Goal: Check status: Check status

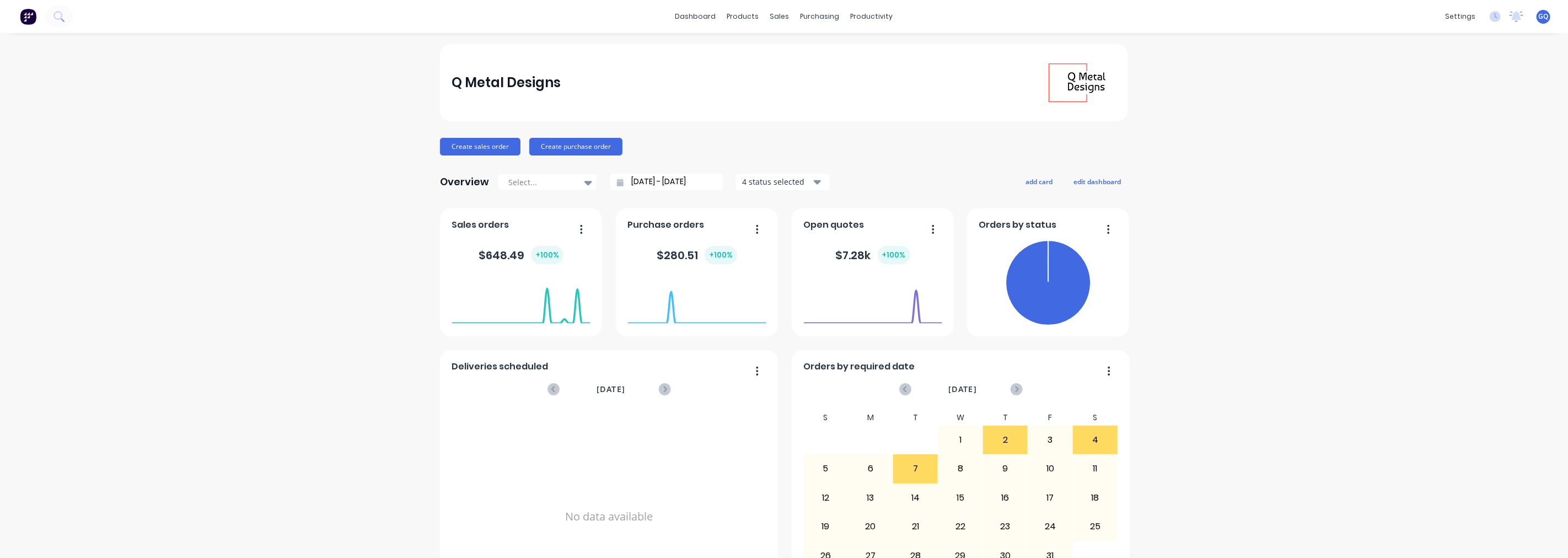
click at [841, 228] on span "Open quotes" at bounding box center [834, 225] width 61 height 13
click at [932, 228] on icon "button" at bounding box center [933, 229] width 2 height 9
click at [873, 225] on div "Open quotes" at bounding box center [873, 228] width 138 height 16
click at [863, 18] on div "productivity" at bounding box center [872, 16] width 54 height 16
click at [874, 54] on div "Workflow" at bounding box center [886, 53] width 33 height 10
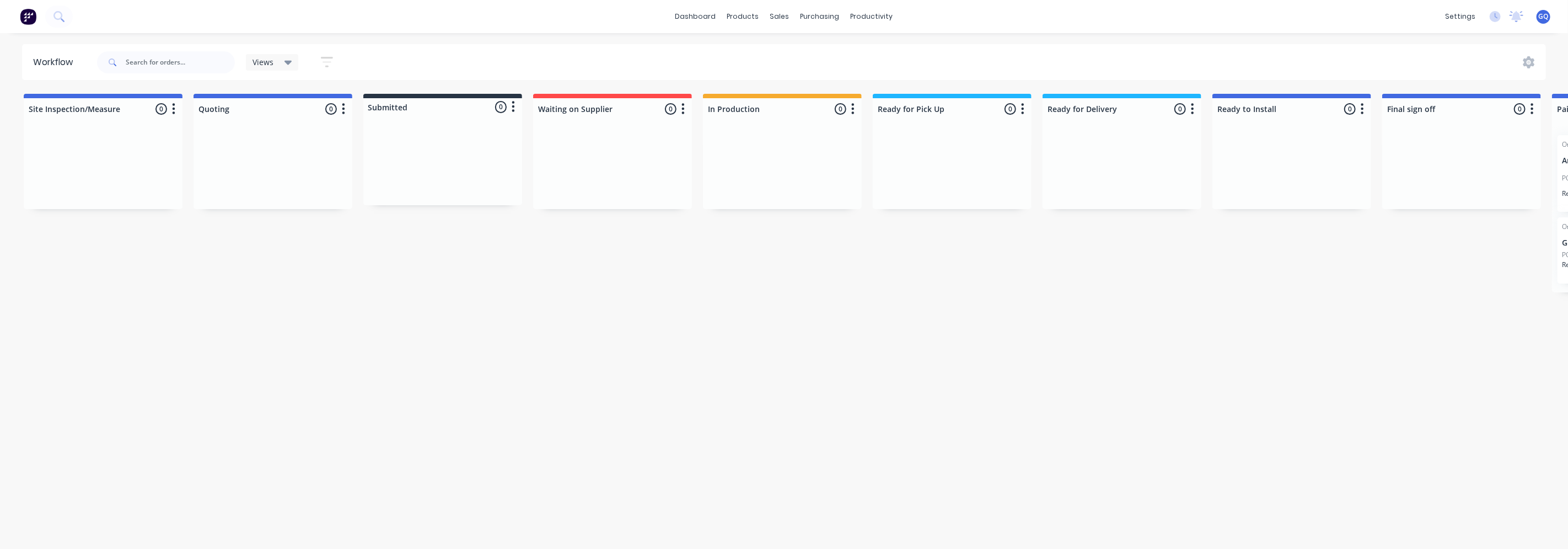
click at [297, 133] on div at bounding box center [273, 168] width 159 height 83
click at [344, 108] on icon "button" at bounding box center [344, 108] width 3 height 11
click at [326, 318] on div "Workflow Views Save new view None (Default) edit Show/Hide statuses Show line i…" at bounding box center [784, 285] width 1568 height 482
click at [493, 124] on div at bounding box center [442, 164] width 159 height 83
click at [808, 48] on div "Sales Orders" at bounding box center [821, 53] width 45 height 10
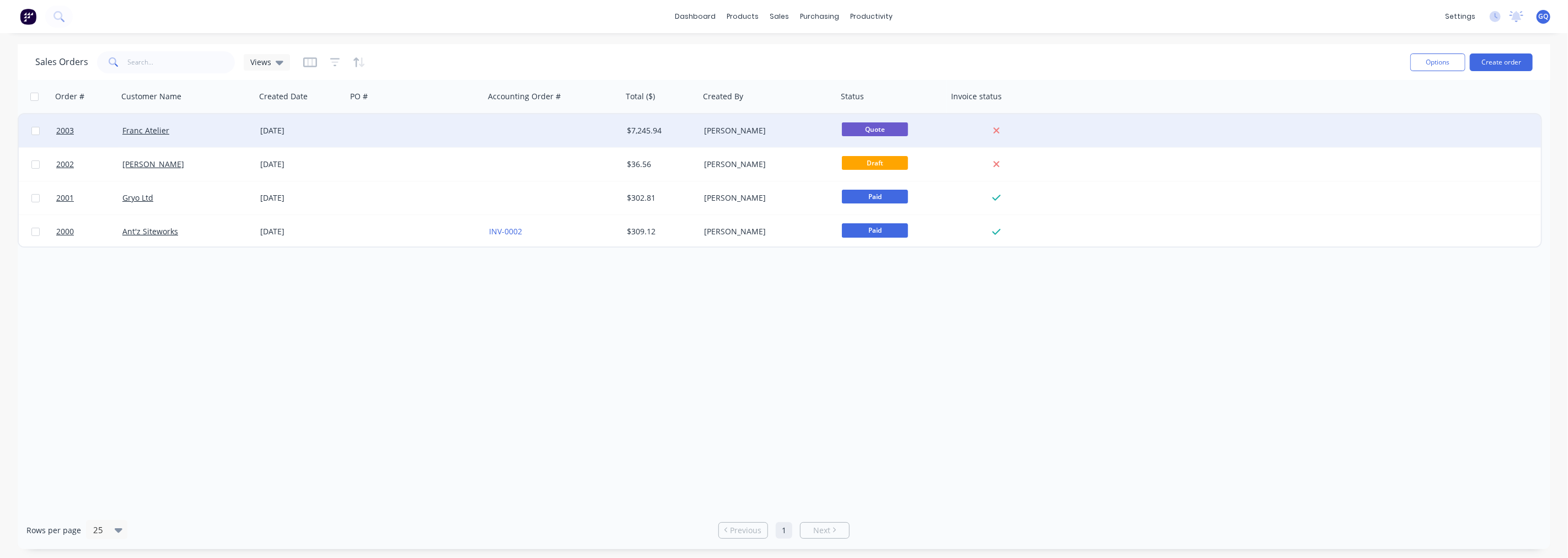
click at [294, 138] on div "[DATE]" at bounding box center [301, 131] width 91 height 33
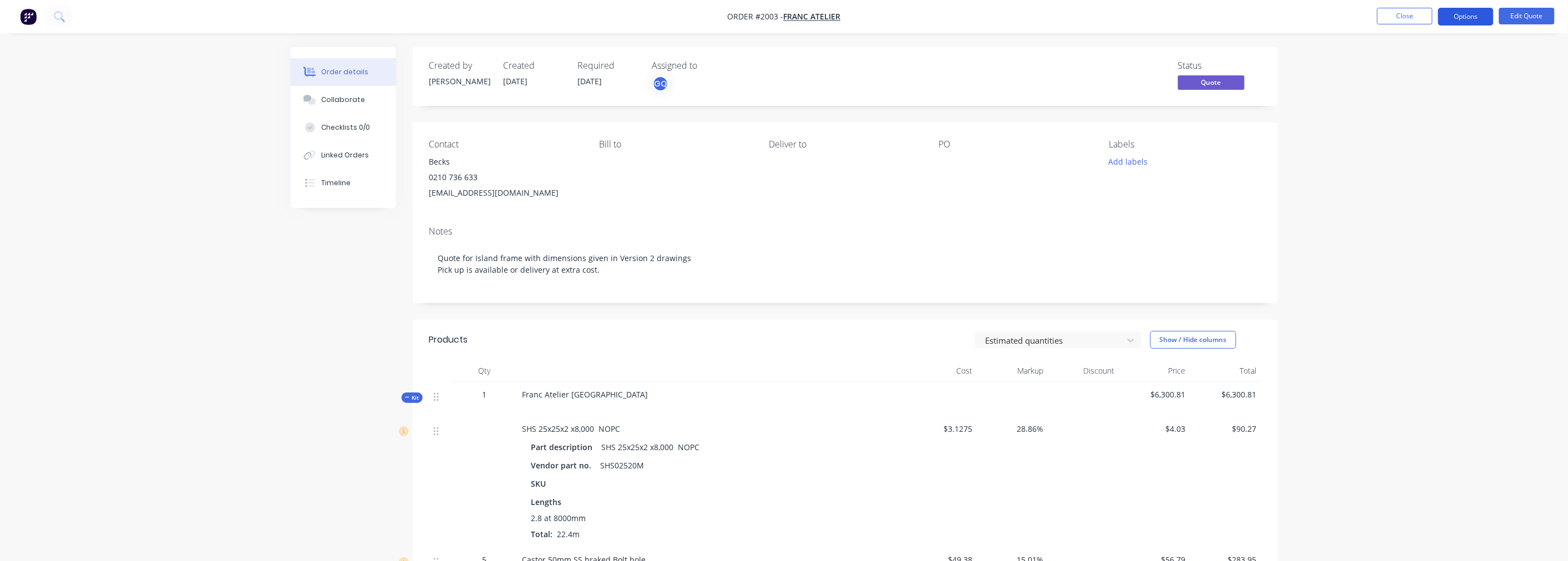
click at [1485, 16] on button "Options" at bounding box center [1466, 16] width 55 height 18
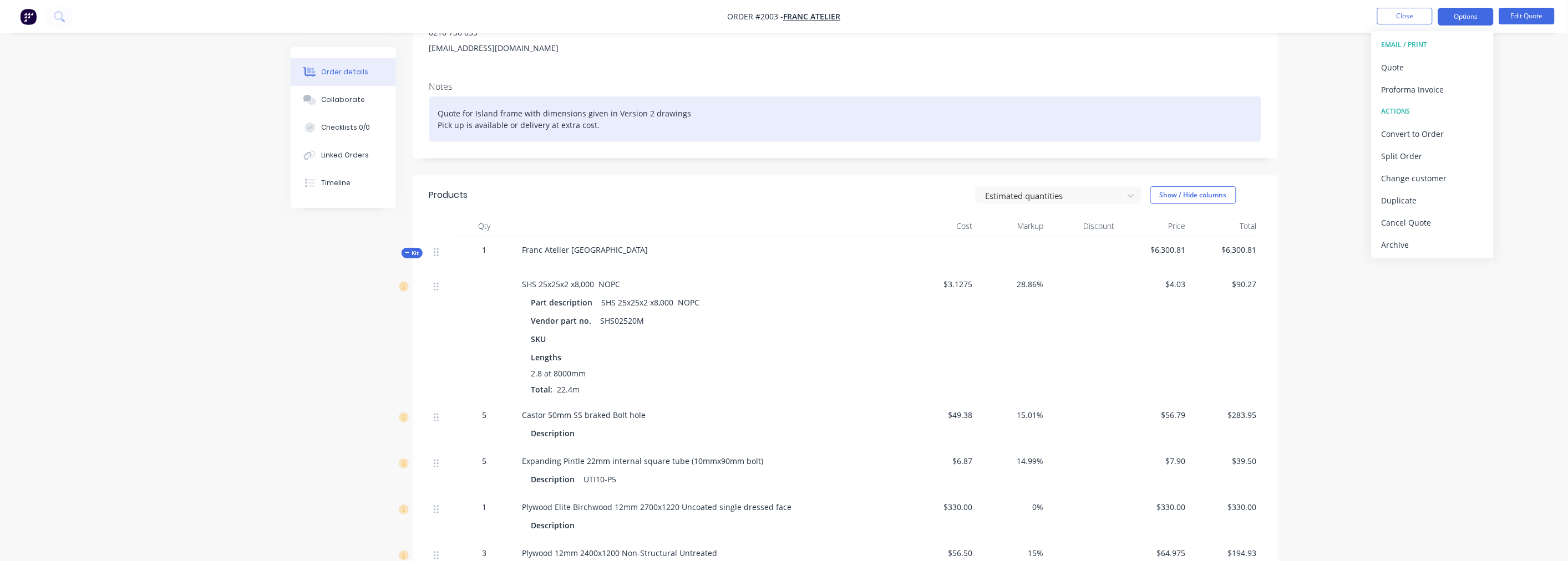
scroll to position [123, 0]
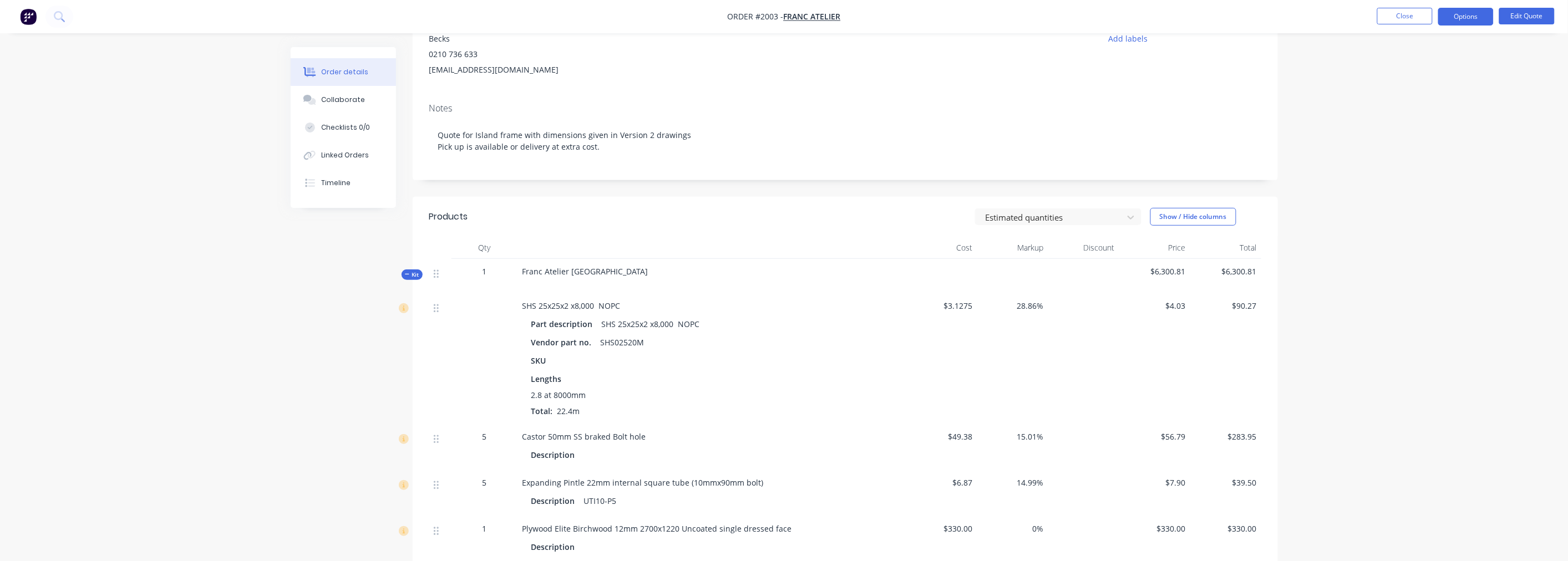
click at [407, 277] on icon "button" at bounding box center [408, 274] width 5 height 5
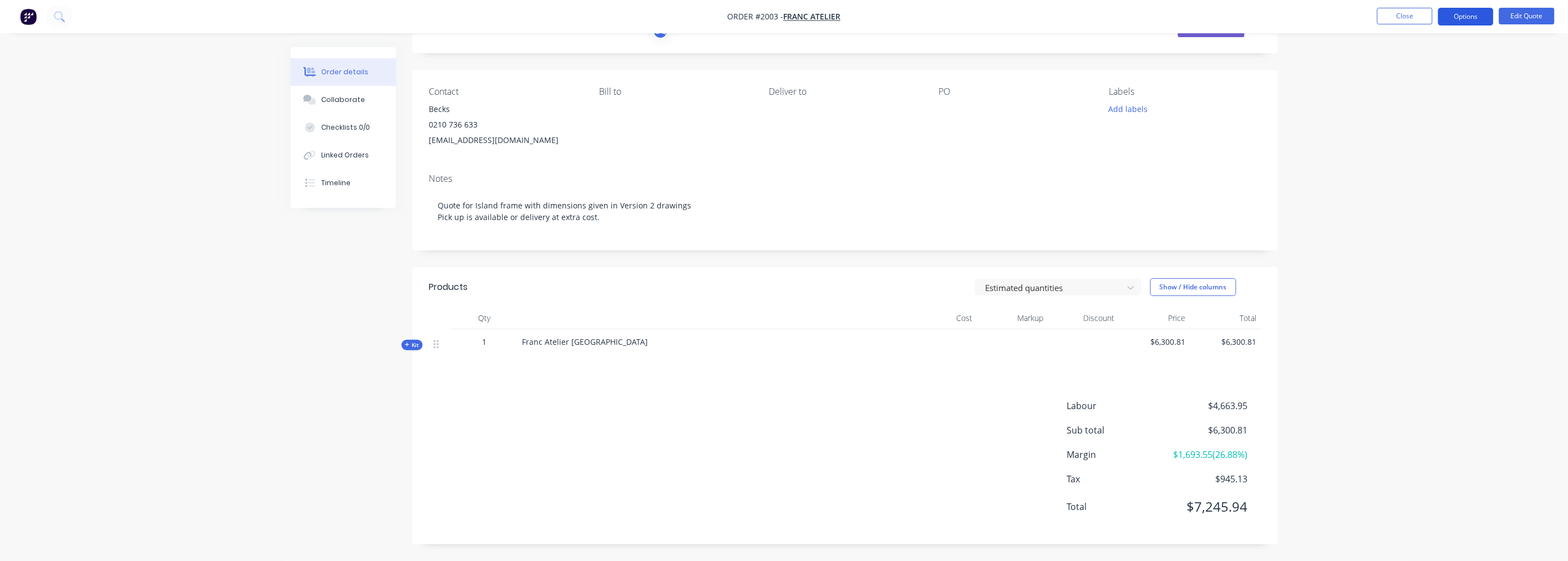
click at [1468, 16] on button "Options" at bounding box center [1466, 16] width 55 height 18
click at [1415, 72] on div "Quote" at bounding box center [1432, 67] width 102 height 16
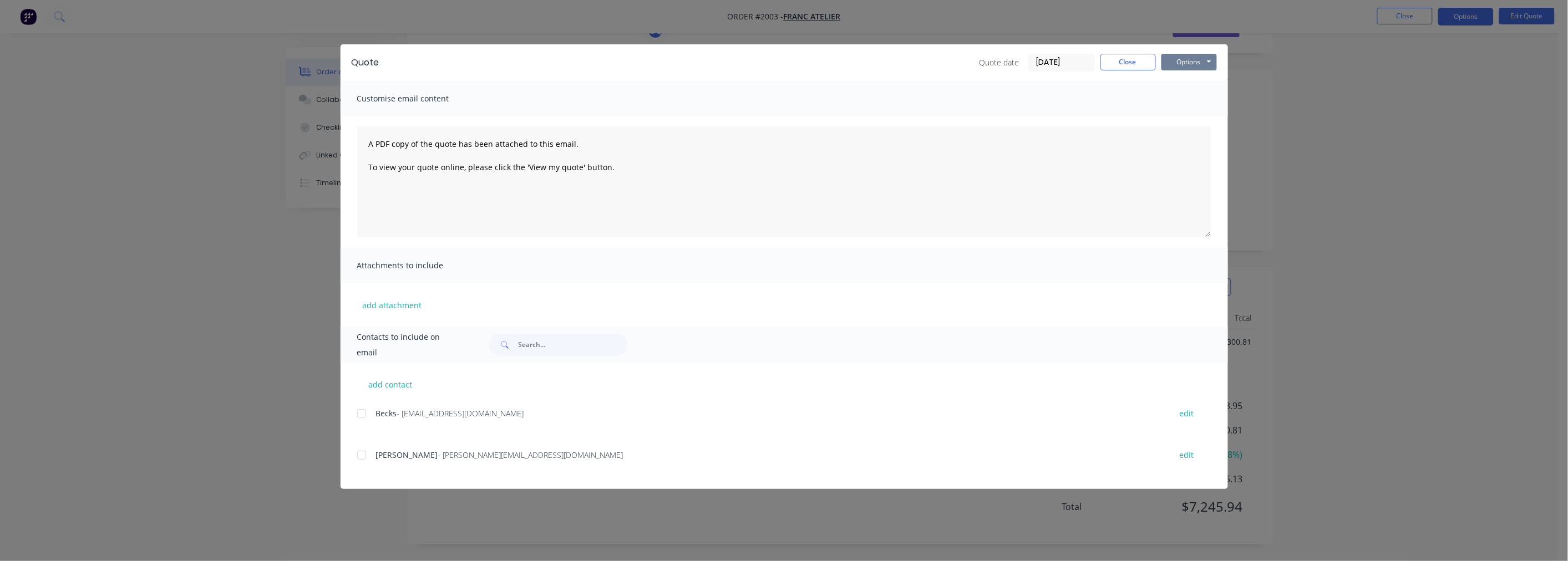
click at [1190, 58] on button "Options" at bounding box center [1189, 62] width 55 height 16
click at [1186, 83] on button "Preview" at bounding box center [1197, 82] width 71 height 18
click at [1127, 68] on button "Close" at bounding box center [1128, 62] width 55 height 16
